Goal: Information Seeking & Learning: Check status

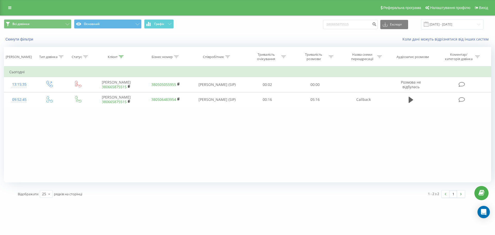
click at [9, 12] on div "Реферальна програма Налаштування профілю Вихід" at bounding box center [247, 7] width 495 height 15
click at [9, 9] on icon at bounding box center [9, 8] width 3 height 4
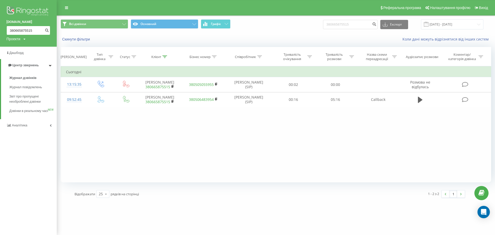
drag, startPoint x: 38, startPoint y: 31, endPoint x: 8, endPoint y: 27, distance: 29.7
click at [8, 27] on input "380665875515" at bounding box center [28, 30] width 44 height 9
click at [29, 99] on span "Звіт про пропущені необроблені дзвінки" at bounding box center [31, 99] width 45 height 10
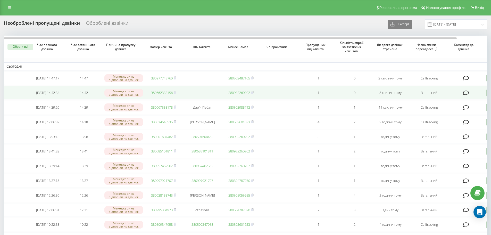
click at [158, 94] on link "380662353156" at bounding box center [162, 92] width 22 height 5
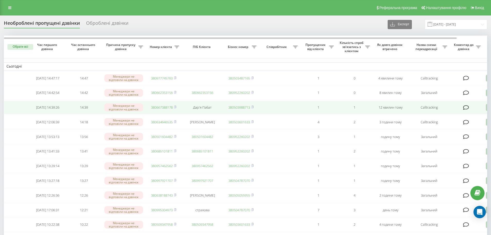
click at [165, 110] on link "380667388178" at bounding box center [162, 107] width 22 height 5
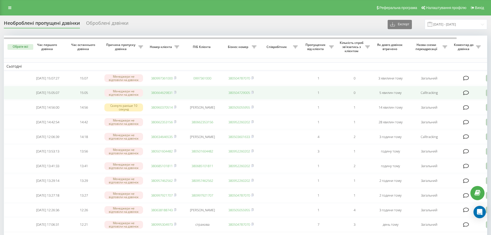
click at [154, 94] on link "380664629831" at bounding box center [162, 92] width 22 height 5
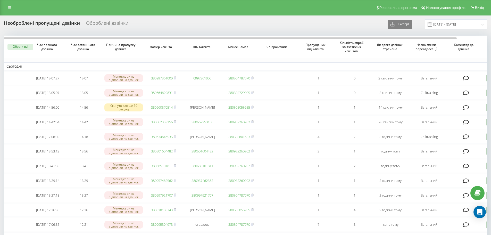
click at [8, 13] on div "Реферальна програма Налаштування профілю Вихід" at bounding box center [245, 7] width 491 height 15
click at [11, 9] on icon at bounding box center [9, 8] width 3 height 4
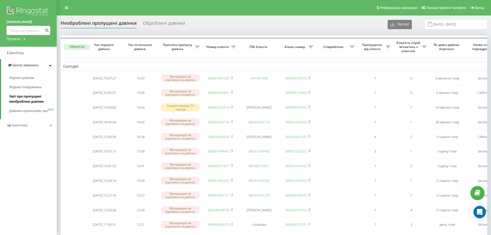
click at [11, 102] on span "Звіт про пропущені необроблені дзвінки" at bounding box center [31, 99] width 45 height 10
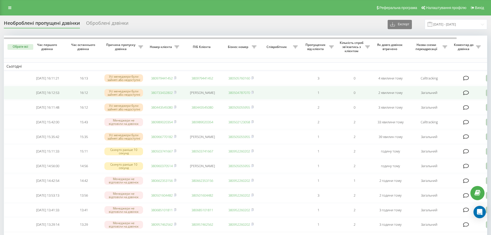
click at [157, 94] on link "380733432802" at bounding box center [162, 92] width 22 height 5
